Goal: Check status: Check status

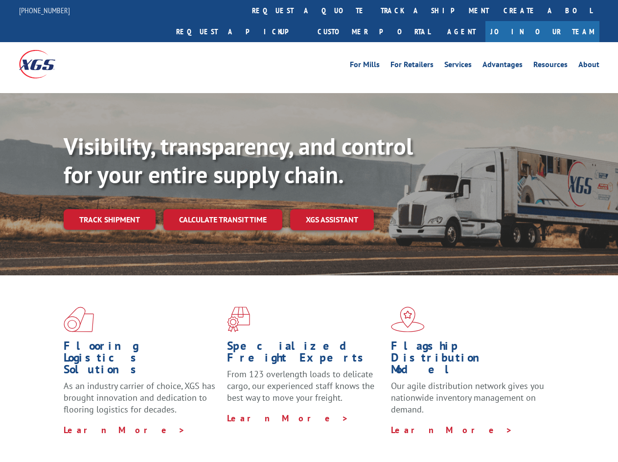
click at [309, 231] on div "Visibility, transparency, and control for your entire supply chain. Track shipm…" at bounding box center [341, 200] width 555 height 137
click at [374, 10] on link "track a shipment" at bounding box center [435, 10] width 123 height 21
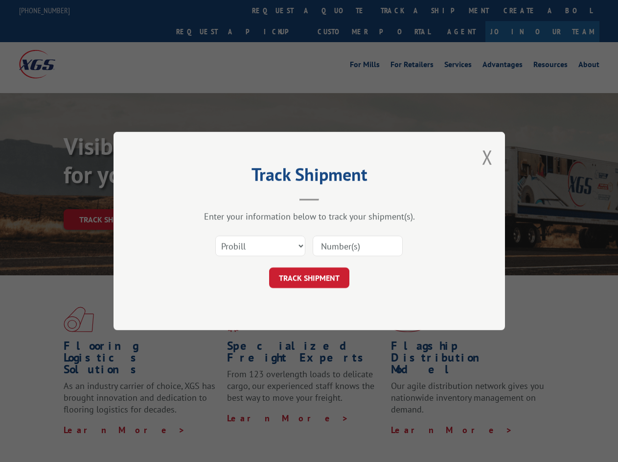
click at [342, 10] on div "Track Shipment Enter your information below to track your shipment(s). Select c…" at bounding box center [309, 231] width 618 height 462
click at [403, 10] on div "Track Shipment Enter your information below to track your shipment(s). Select c…" at bounding box center [309, 231] width 618 height 462
click at [109, 198] on div "Track Shipment Enter your information below to track your shipment(s). Select c…" at bounding box center [309, 231] width 618 height 462
click at [222, 198] on header "Track Shipment" at bounding box center [310, 183] width 294 height 33
click at [332, 198] on header "Track Shipment" at bounding box center [310, 183] width 294 height 33
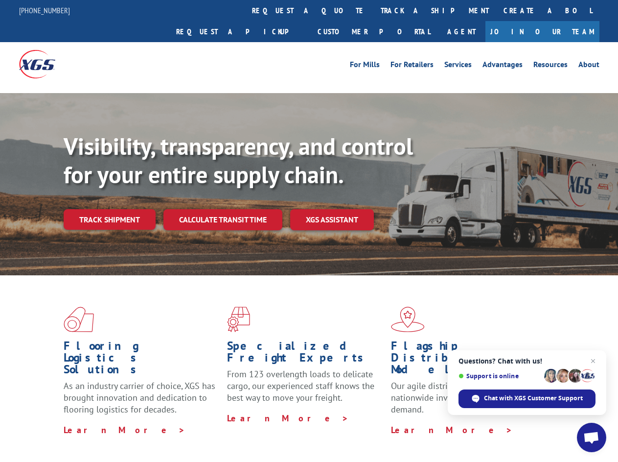
click at [309, 231] on div "Visibility, transparency, and control for your entire supply chain. Track shipm…" at bounding box center [341, 200] width 555 height 137
click at [374, 10] on link "track a shipment" at bounding box center [435, 10] width 123 height 21
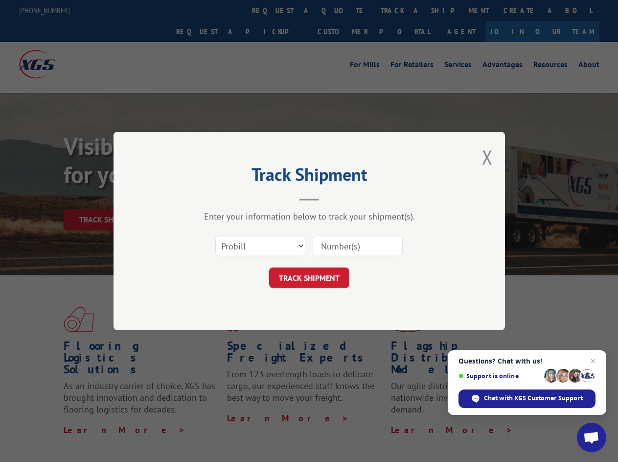
click at [342, 10] on div "Track Shipment Enter your information below to track your shipment(s). Select c…" at bounding box center [309, 231] width 618 height 462
click at [403, 10] on div "Track Shipment Enter your information below to track your shipment(s). Select c…" at bounding box center [309, 231] width 618 height 462
click at [109, 198] on div "Track Shipment Enter your information below to track your shipment(s). Select c…" at bounding box center [309, 231] width 618 height 462
click at [222, 198] on header "Track Shipment" at bounding box center [310, 183] width 294 height 33
click at [332, 198] on header "Track Shipment" at bounding box center [310, 183] width 294 height 33
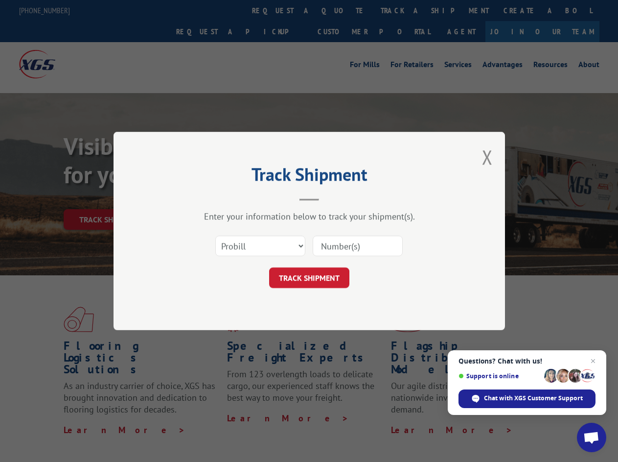
click at [592, 437] on span "Open chat" at bounding box center [592, 438] width 16 height 14
